Goal: Information Seeking & Learning: Find specific fact

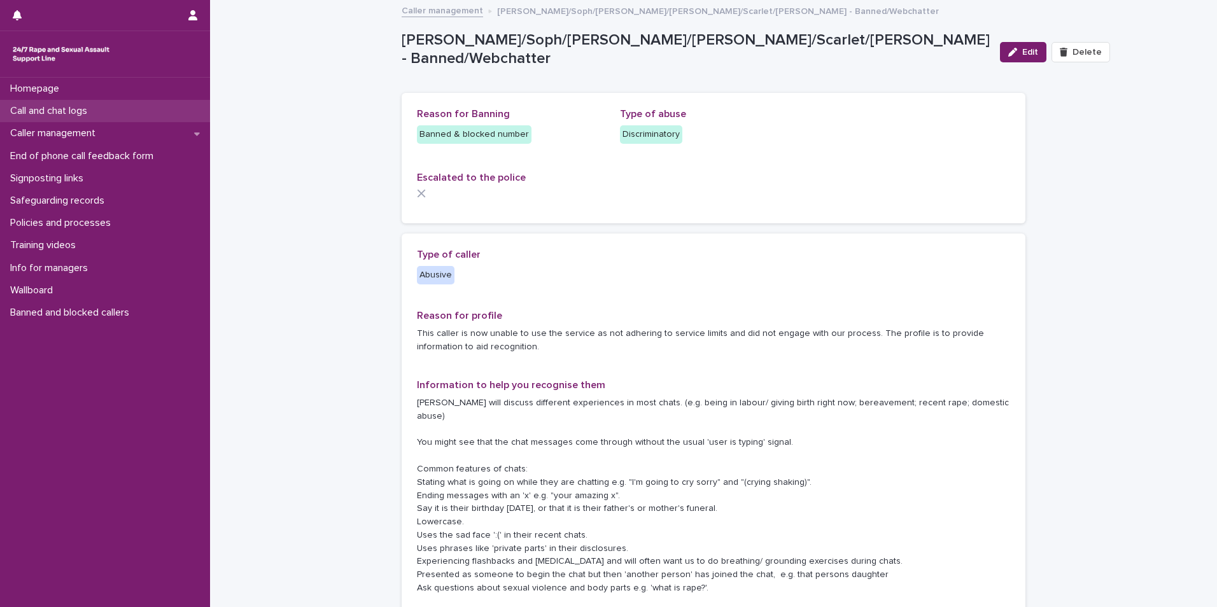
click at [83, 116] on p "Call and chat logs" at bounding box center [51, 111] width 92 height 12
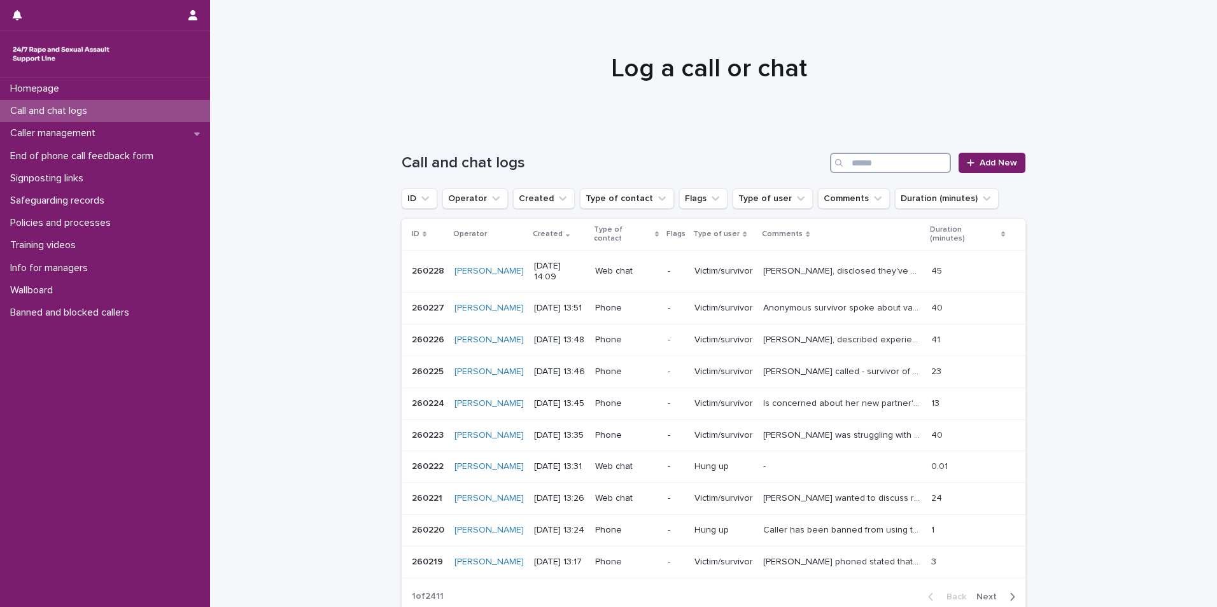
click at [889, 166] on input "Search" at bounding box center [890, 163] width 121 height 20
type input "******"
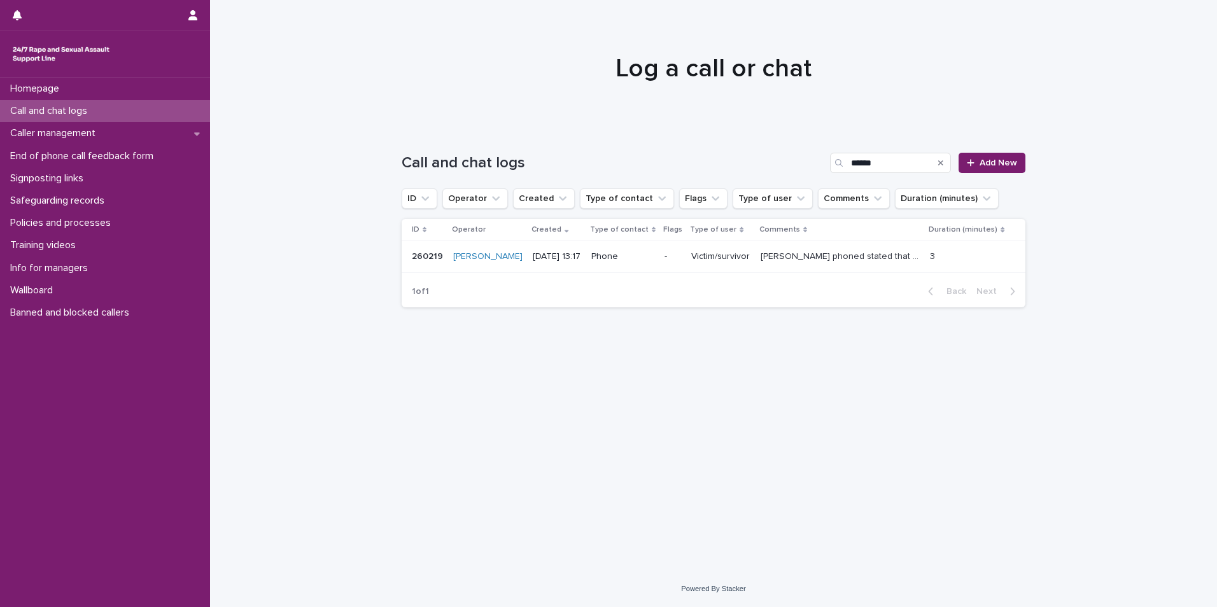
click at [832, 251] on p "[PERSON_NAME] phoned stated that he had just woke up and had soiled himself. In…" at bounding box center [842, 255] width 162 height 13
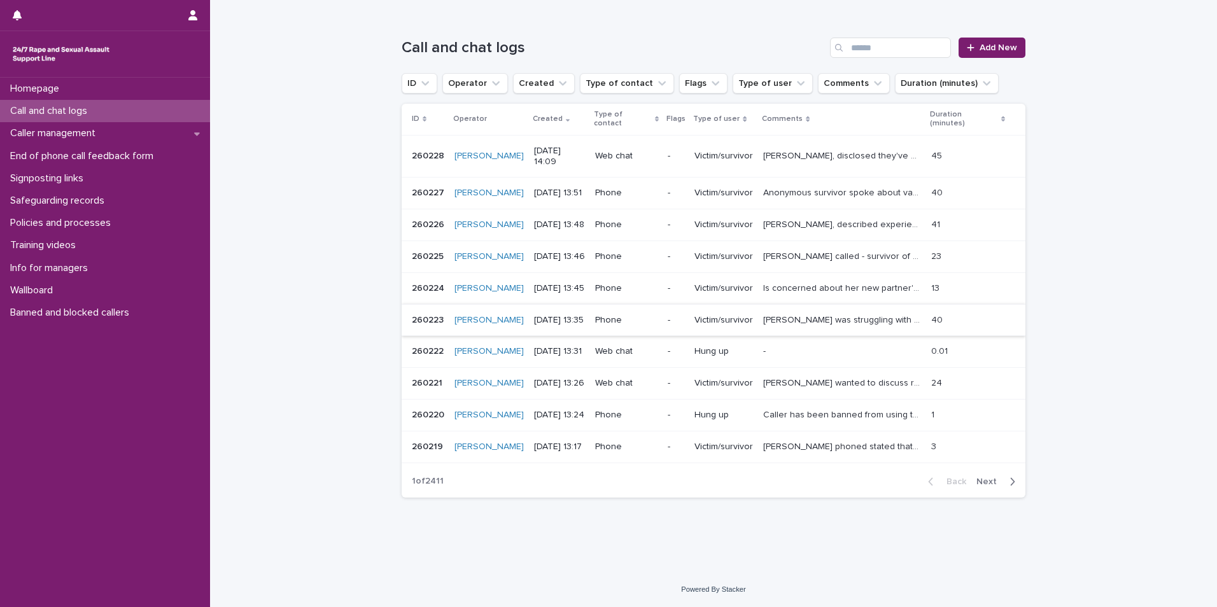
scroll to position [190, 0]
click at [990, 483] on span "Next" at bounding box center [991, 482] width 28 height 9
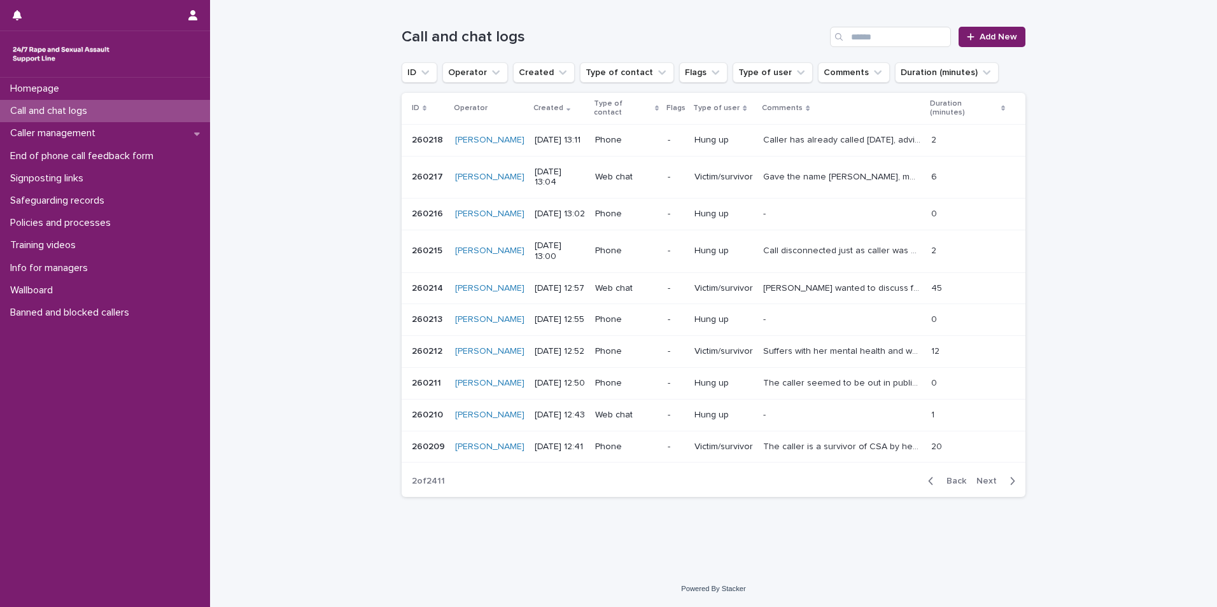
scroll to position [195, 0]
click at [978, 485] on span "Next" at bounding box center [991, 481] width 28 height 9
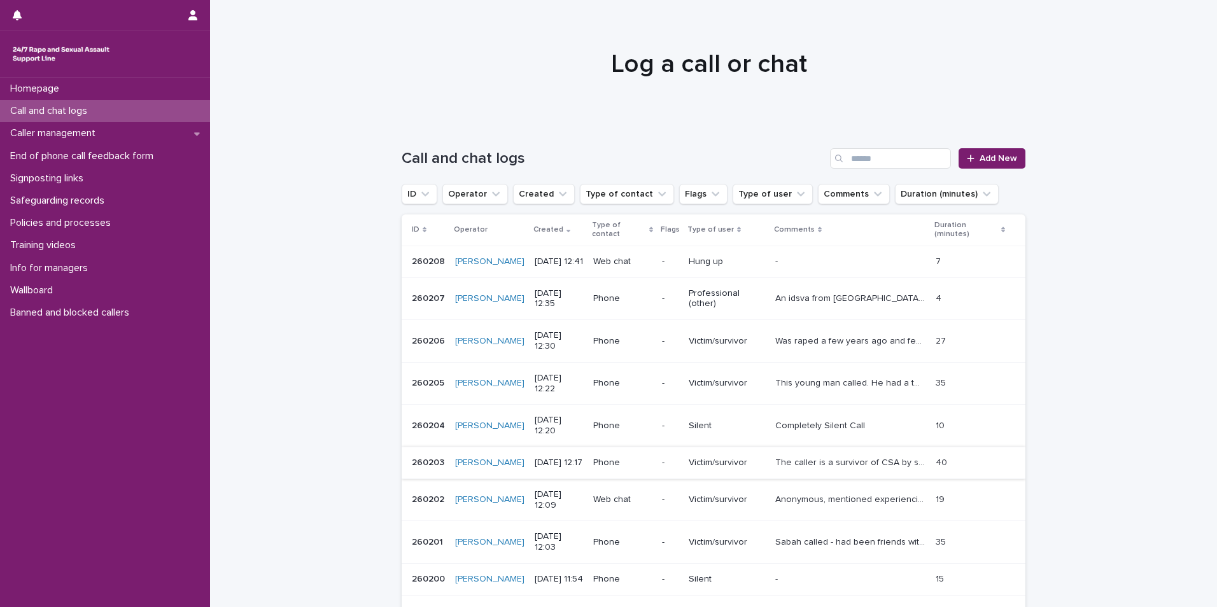
scroll to position [195, 0]
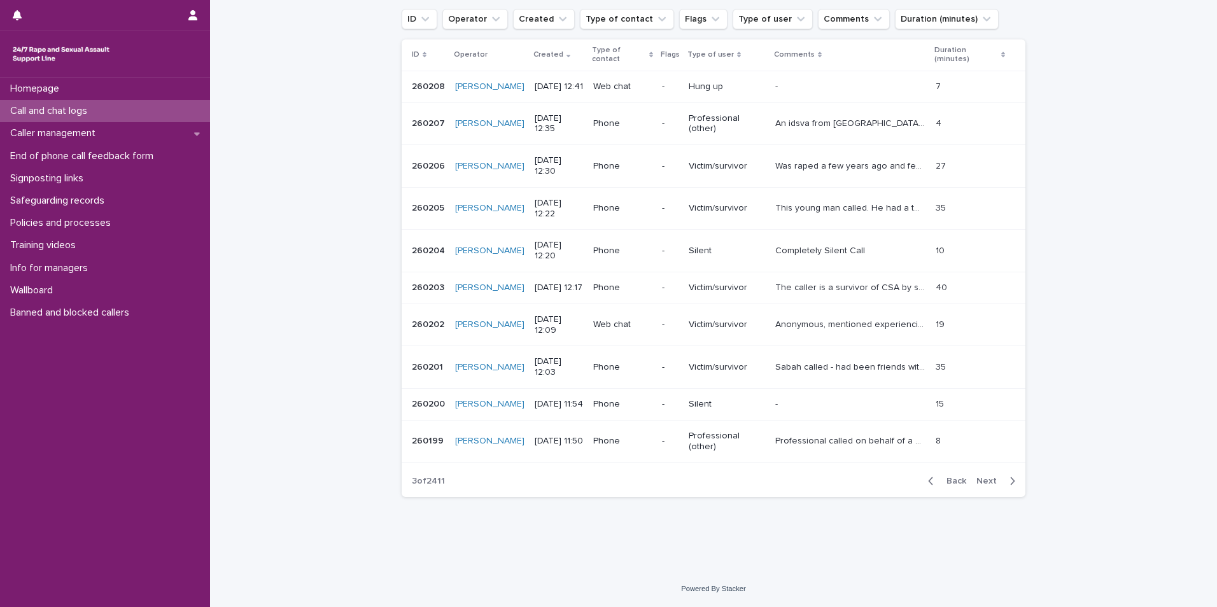
click at [988, 485] on span "Next" at bounding box center [991, 481] width 28 height 9
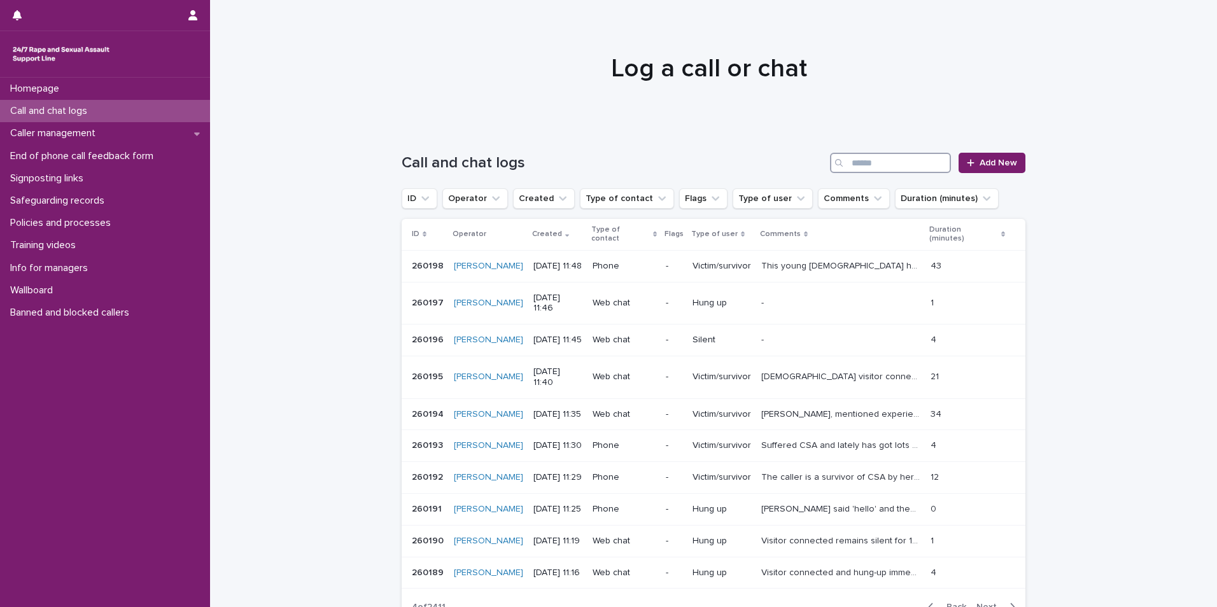
click at [865, 165] on input "Search" at bounding box center [890, 163] width 121 height 20
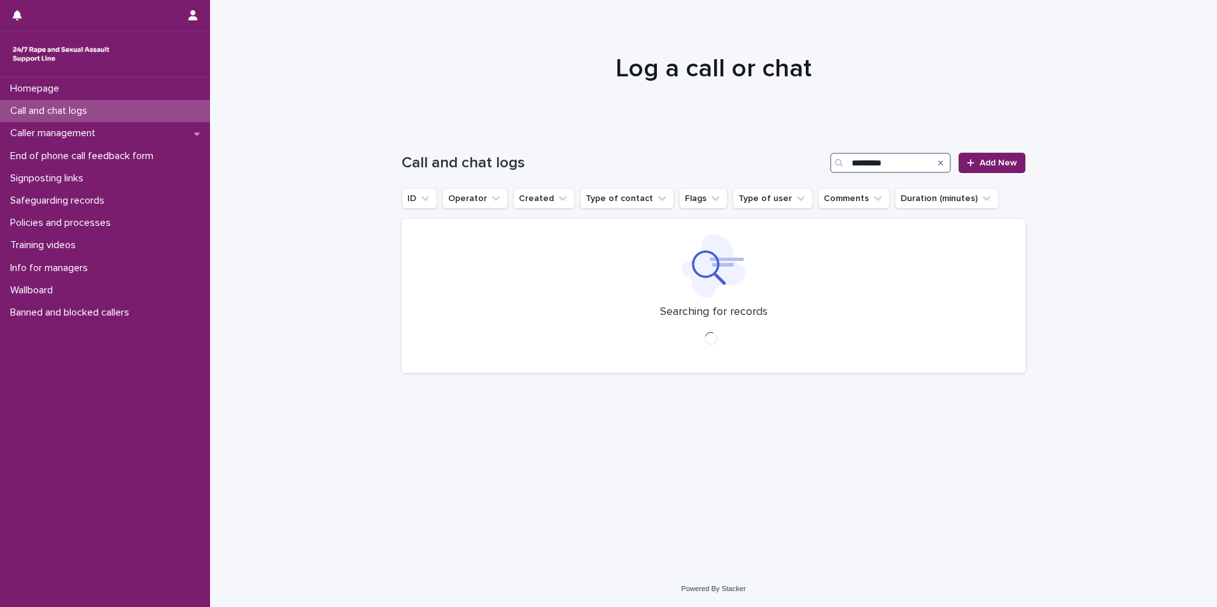
type input "*********"
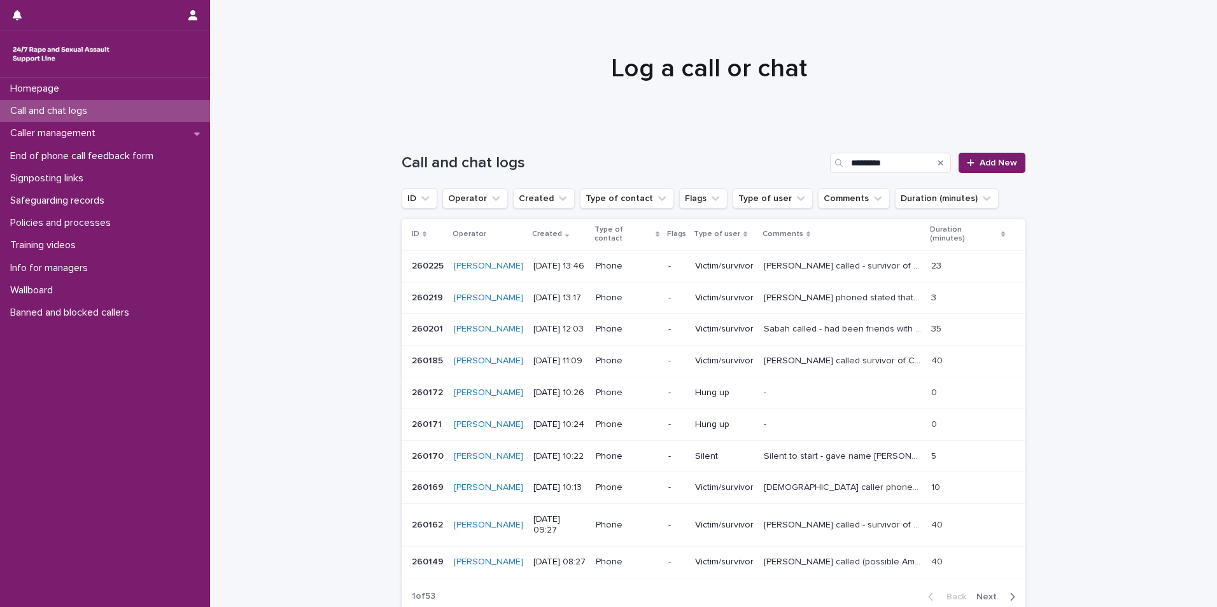
click at [987, 593] on span "Next" at bounding box center [991, 597] width 28 height 9
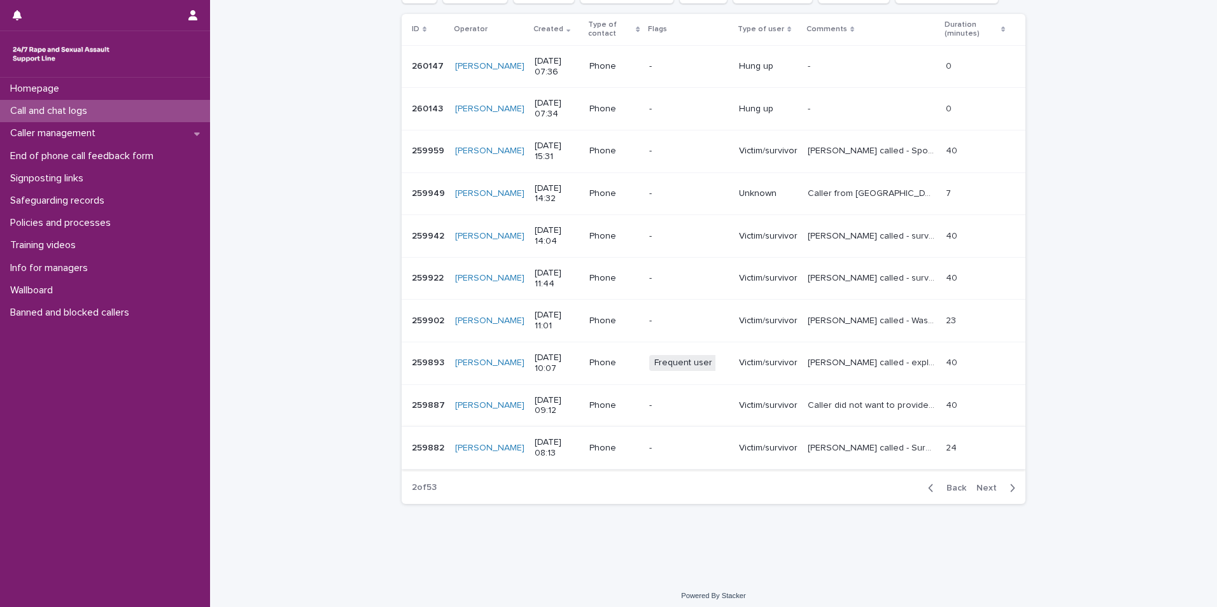
scroll to position [212, 0]
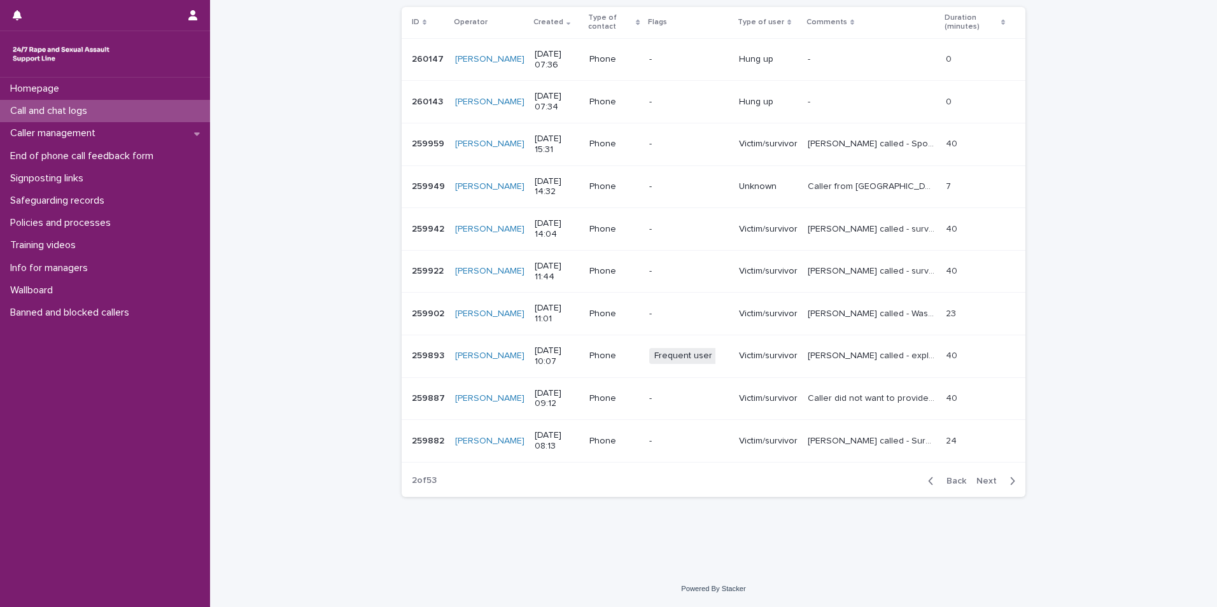
click at [953, 479] on span "Back" at bounding box center [952, 481] width 27 height 9
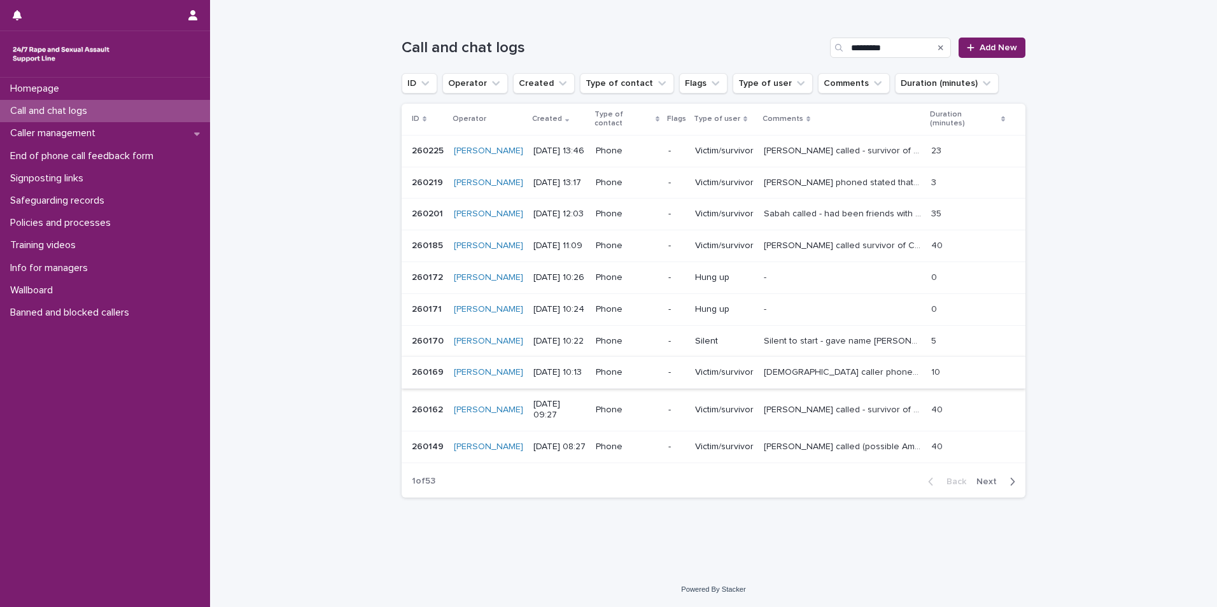
scroll to position [96, 0]
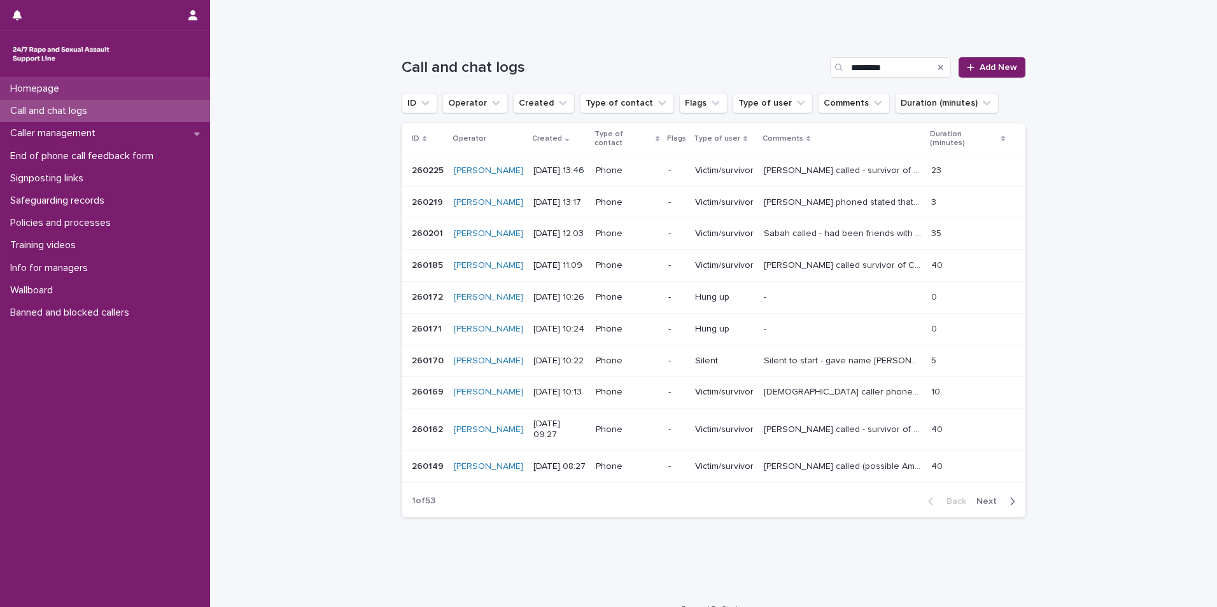
click at [62, 90] on p "Homepage" at bounding box center [37, 89] width 64 height 12
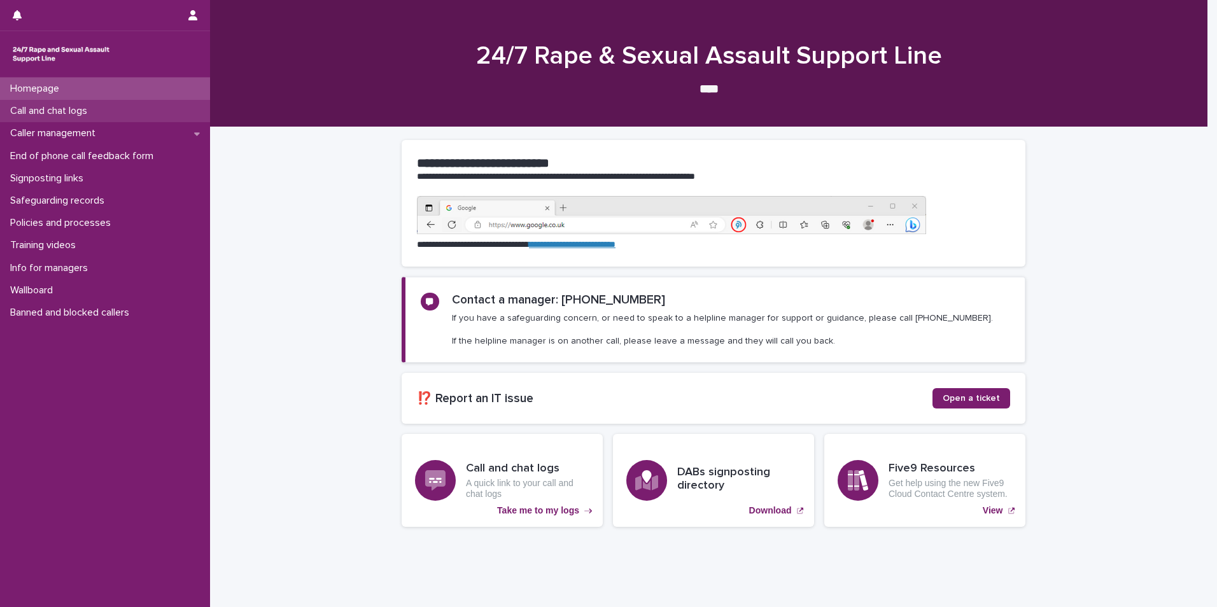
click at [114, 117] on div "Call and chat logs" at bounding box center [105, 111] width 210 height 22
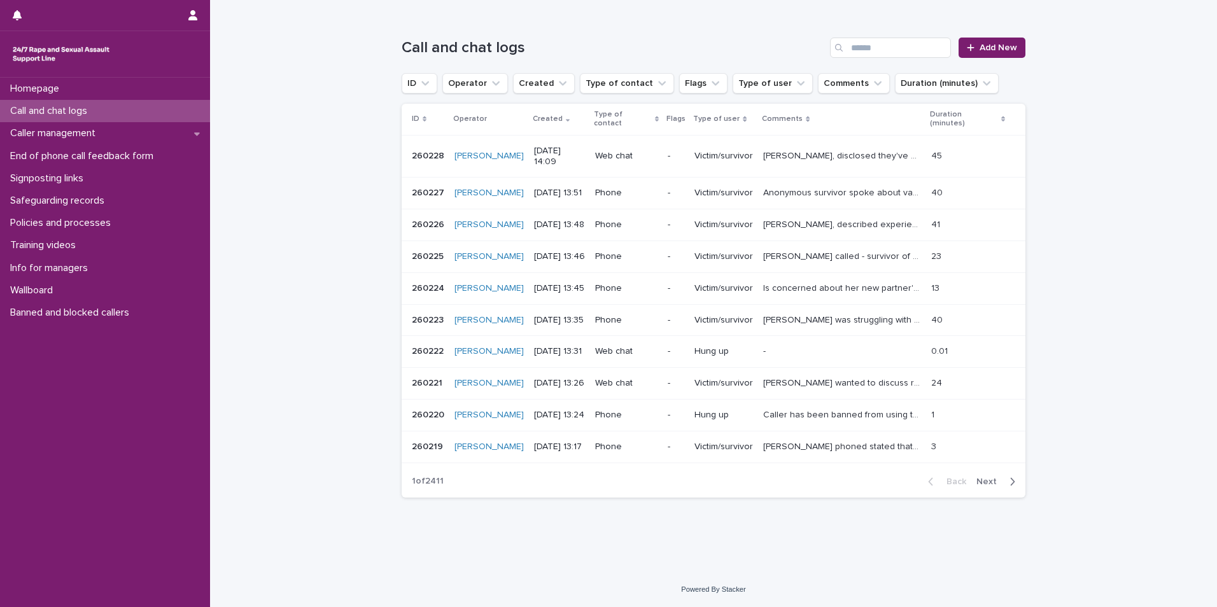
scroll to position [190, 0]
